Goal: Check status: Check status

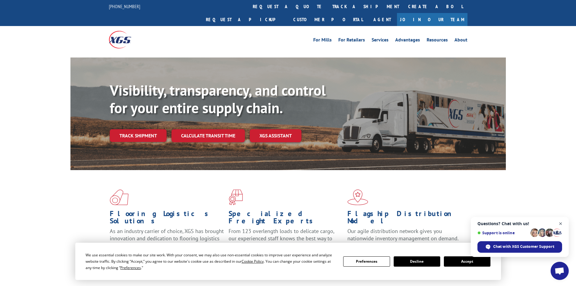
click at [560, 222] on span "Open chat" at bounding box center [561, 224] width 8 height 8
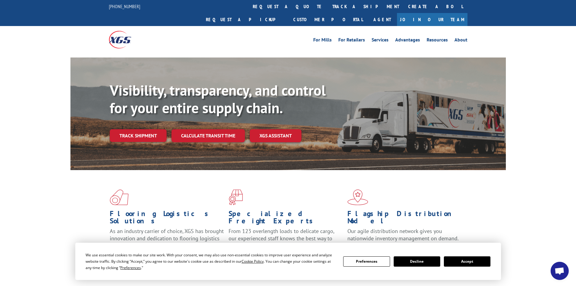
click at [469, 261] on button "Accept" at bounding box center [467, 261] width 47 height 10
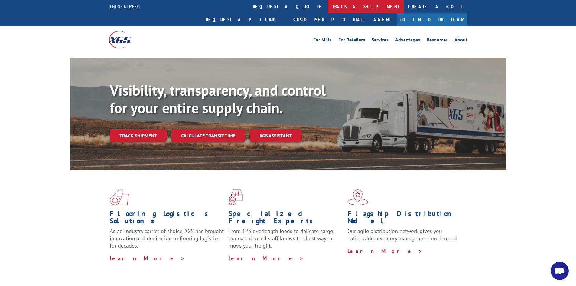
click at [328, 5] on link "track a shipment" at bounding box center [366, 6] width 76 height 13
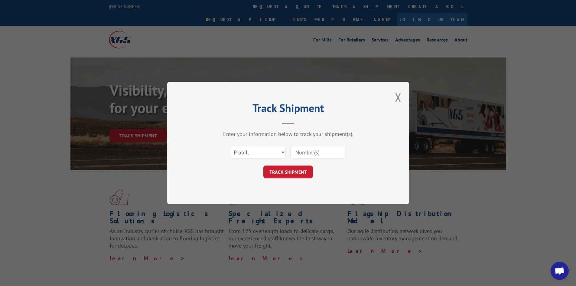
click at [300, 150] on input at bounding box center [319, 152] width 56 height 13
paste input "17229250"
type input "17229250"
click at [284, 174] on button "TRACK SHIPMENT" at bounding box center [289, 172] width 50 height 13
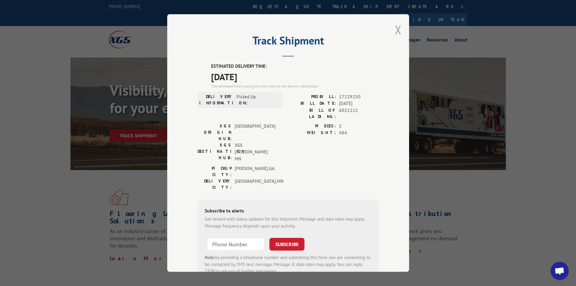
click at [395, 29] on button "Close modal" at bounding box center [398, 30] width 7 height 16
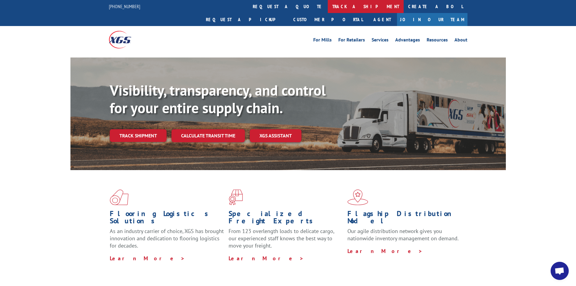
click at [328, 5] on link "track a shipment" at bounding box center [366, 6] width 76 height 13
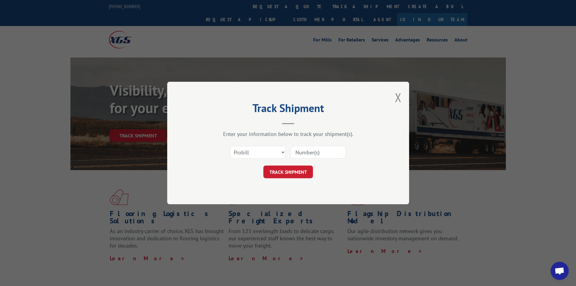
click at [297, 152] on input at bounding box center [319, 152] width 56 height 13
paste input "17470491"
type input "17470491"
click at [286, 174] on button "TRACK SHIPMENT" at bounding box center [289, 172] width 50 height 13
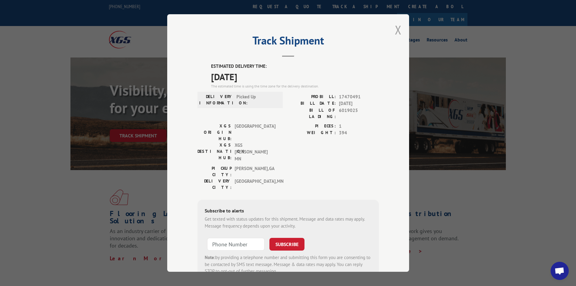
click at [397, 28] on button "Close modal" at bounding box center [398, 30] width 7 height 16
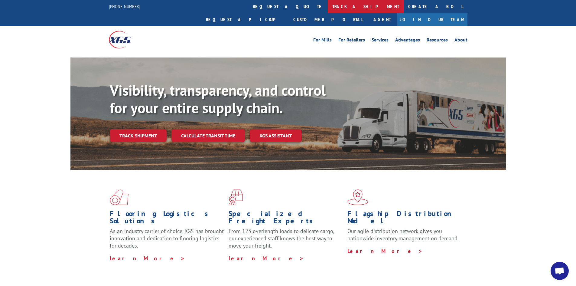
click at [328, 7] on link "track a shipment" at bounding box center [366, 6] width 76 height 13
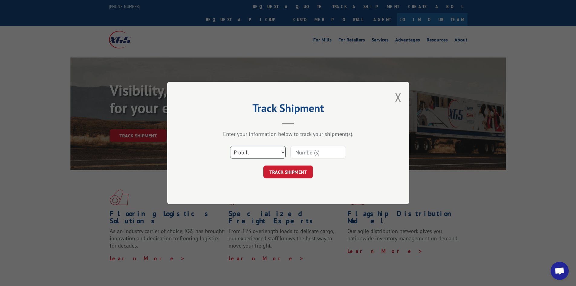
click at [270, 150] on select "Select category... Probill BOL PO" at bounding box center [258, 152] width 56 height 13
select select "bol"
click at [230, 146] on select "Select category... Probill BOL PO" at bounding box center [258, 152] width 56 height 13
paste input "448001"
type input "448001"
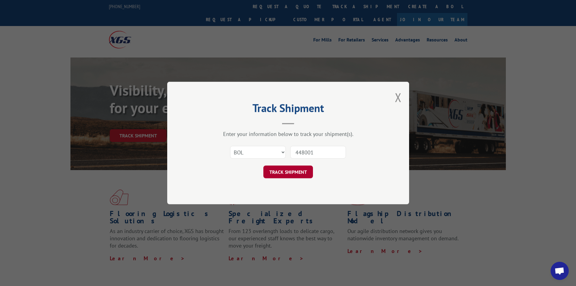
click at [283, 175] on button "TRACK SHIPMENT" at bounding box center [289, 172] width 50 height 13
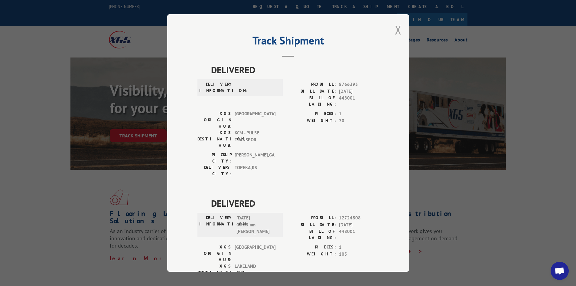
click at [395, 30] on button "Close modal" at bounding box center [398, 30] width 7 height 16
